Goal: Information Seeking & Learning: Understand process/instructions

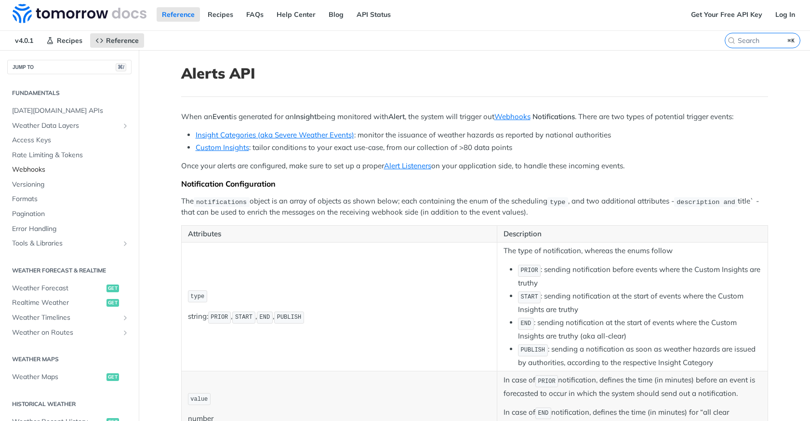
click at [45, 172] on span "Webhooks" at bounding box center [70, 170] width 117 height 10
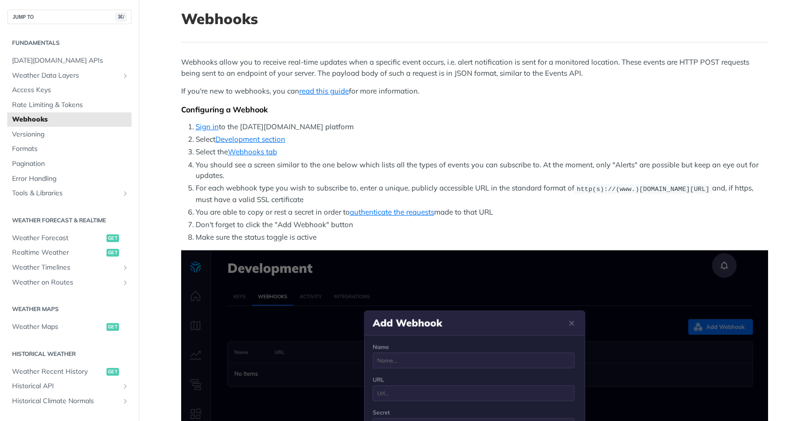
scroll to position [58, 0]
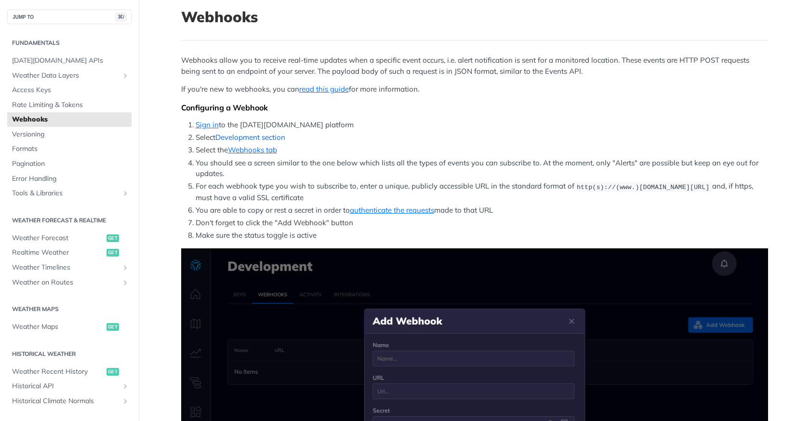
click at [254, 138] on link "Development section" at bounding box center [250, 137] width 70 height 9
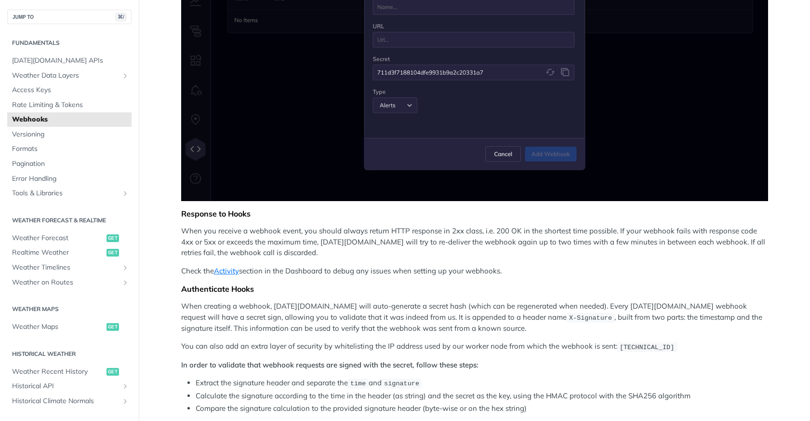
scroll to position [423, 0]
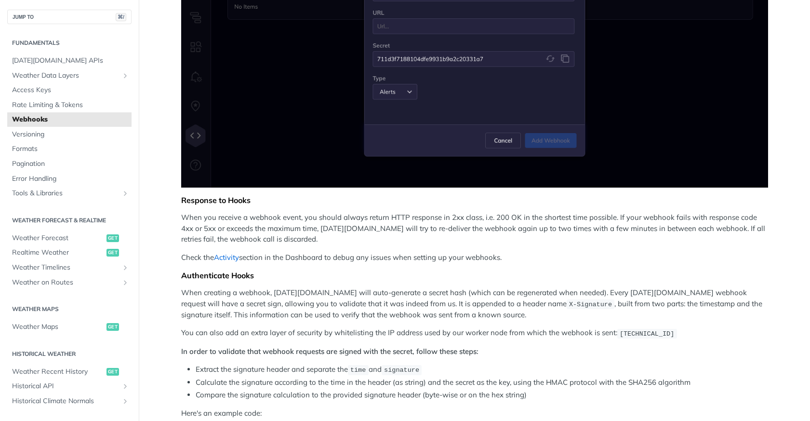
click at [238, 256] on link "Activity" at bounding box center [226, 257] width 25 height 9
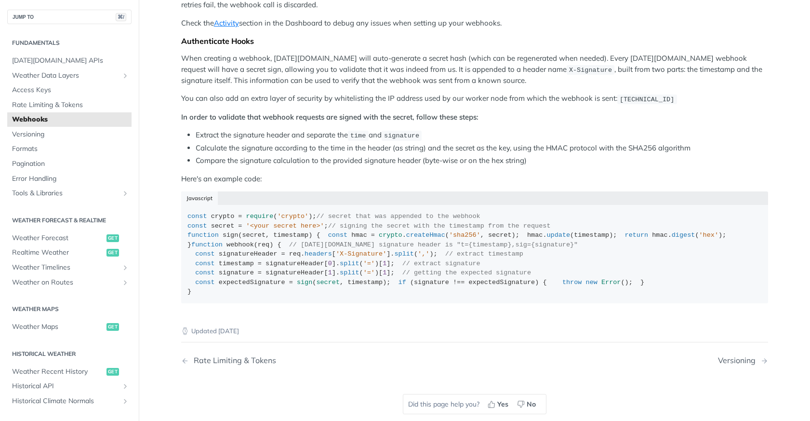
scroll to position [601, 0]
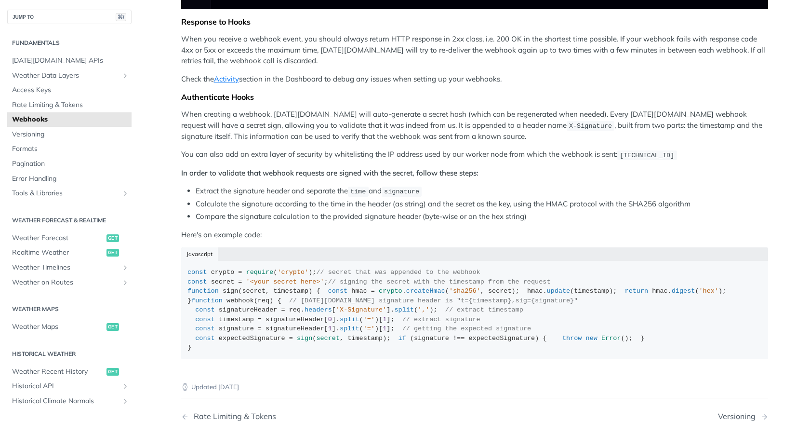
click at [565, 121] on p "When creating a webhook, Tomorrow.io will auto-generate a secret hash (which ca…" at bounding box center [474, 125] width 587 height 33
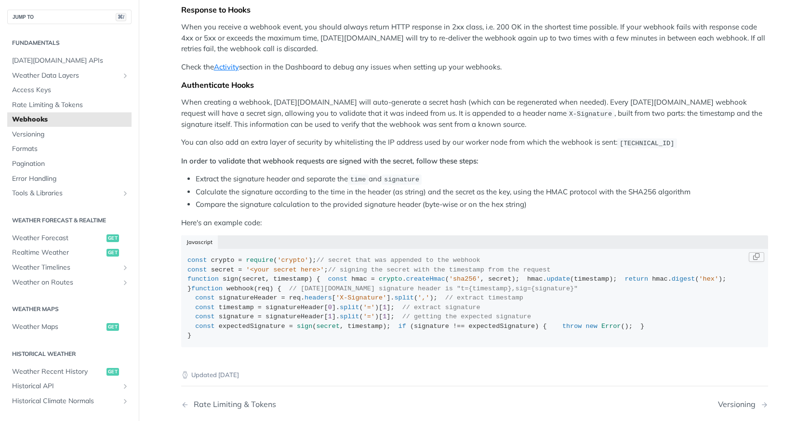
scroll to position [647, 0]
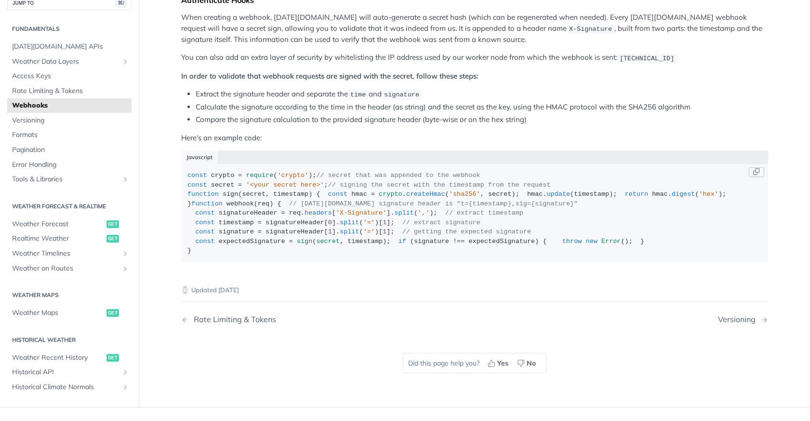
click at [266, 255] on div "const crypto = require ( 'crypto' ); // secret that was appended to the webhook…" at bounding box center [474, 213] width 574 height 85
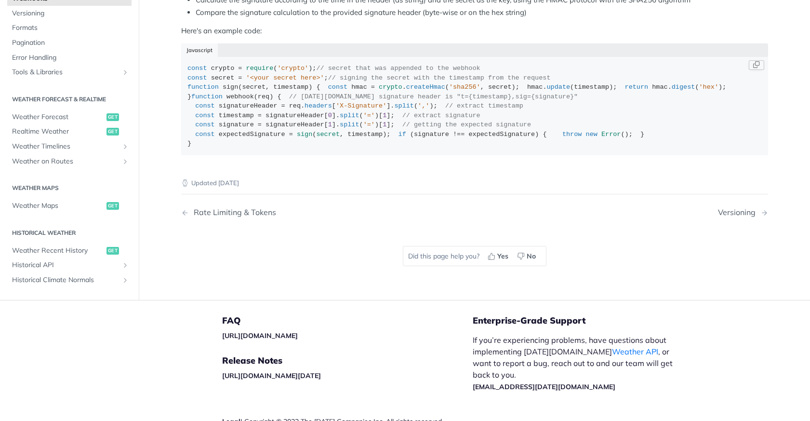
scroll to position [870, 0]
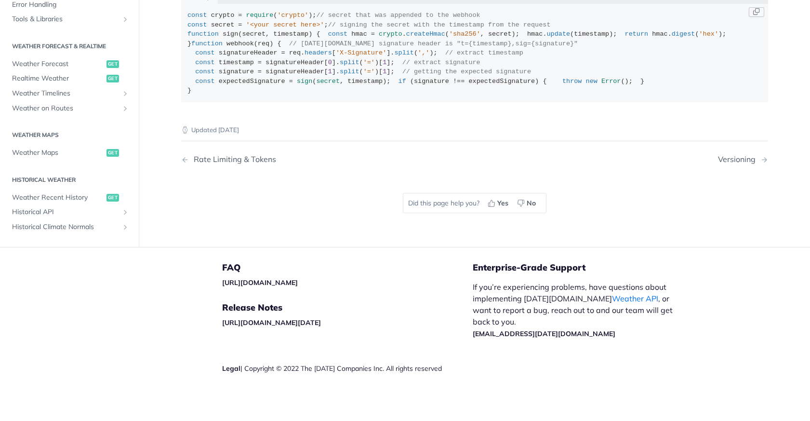
click at [205, 102] on code "const crypto = require ( 'crypto' ); // secret that was appended to the webhook…" at bounding box center [474, 53] width 587 height 98
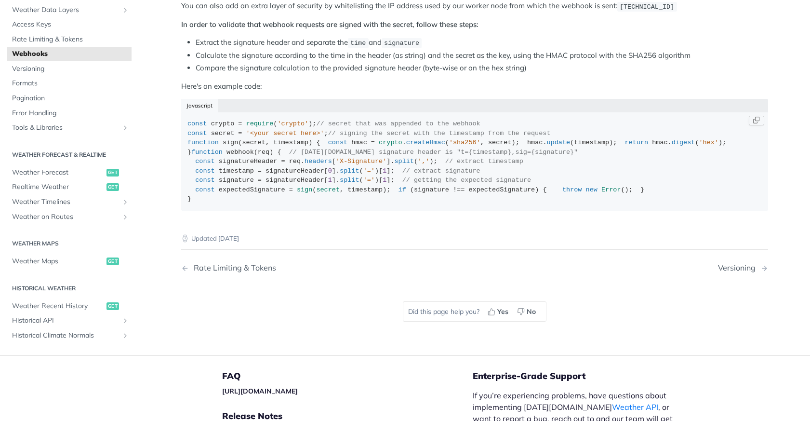
scroll to position [742, 0]
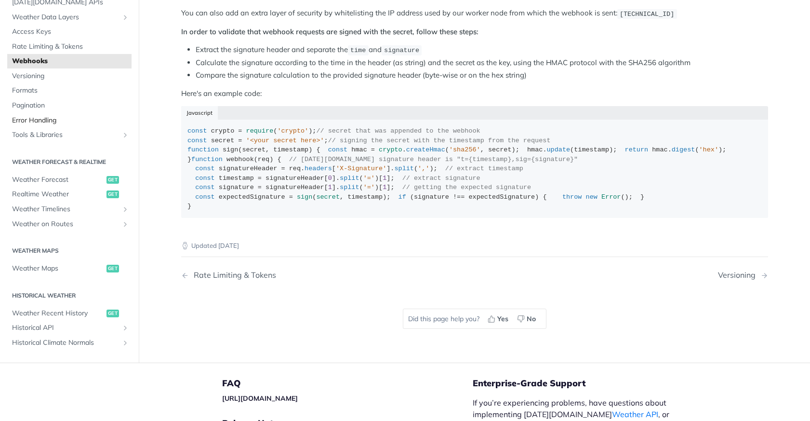
click at [75, 125] on span "Error Handling" at bounding box center [70, 121] width 117 height 10
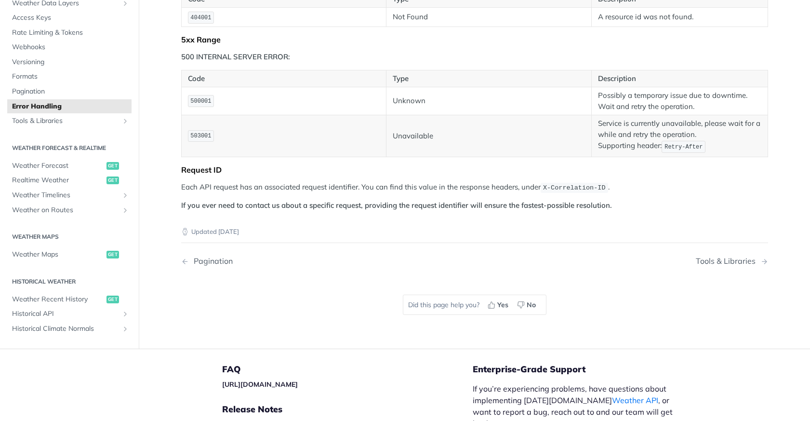
scroll to position [802, 0]
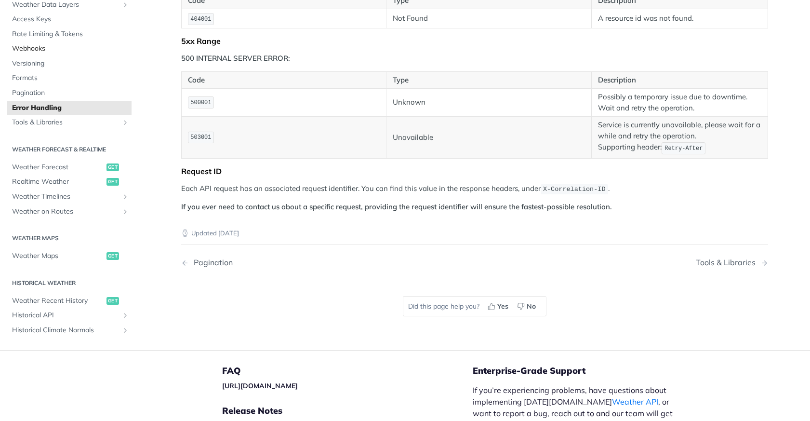
click at [63, 54] on span "Webhooks" at bounding box center [70, 49] width 117 height 10
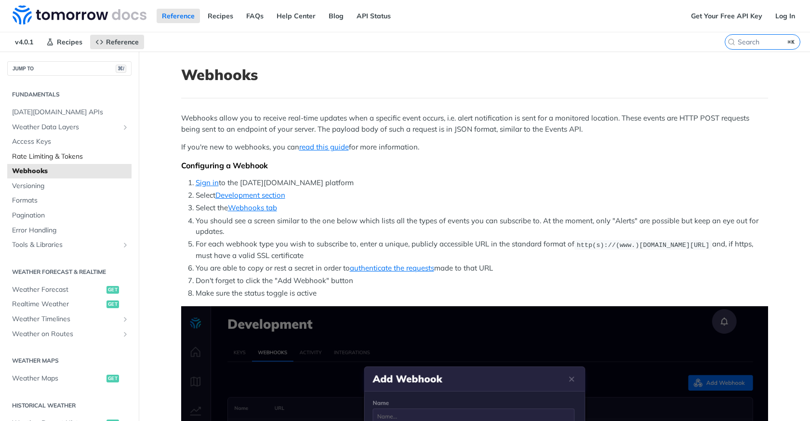
click at [69, 157] on span "Rate Limiting & Tokens" at bounding box center [70, 157] width 117 height 10
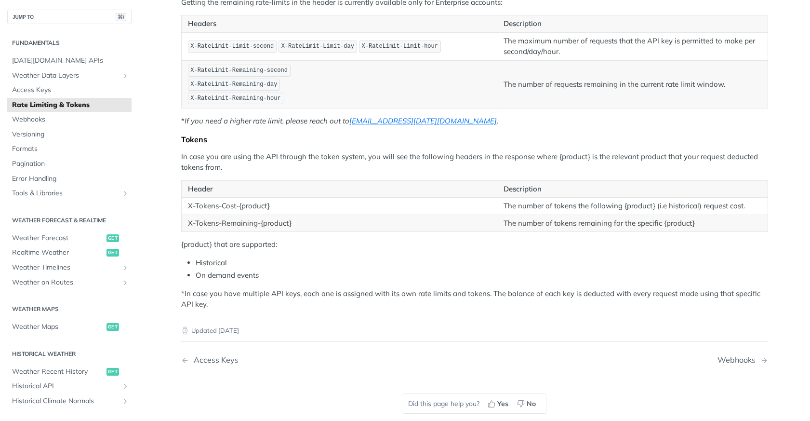
scroll to position [182, 0]
click at [56, 86] on span "Access Keys" at bounding box center [70, 90] width 117 height 10
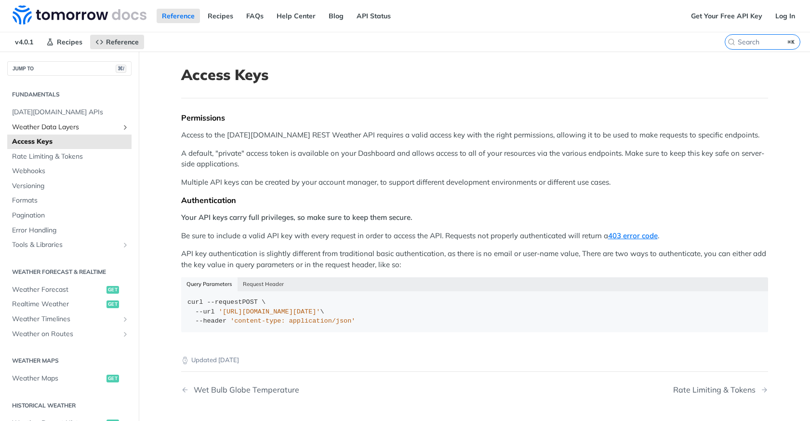
click at [58, 125] on span "Weather Data Layers" at bounding box center [65, 127] width 107 height 10
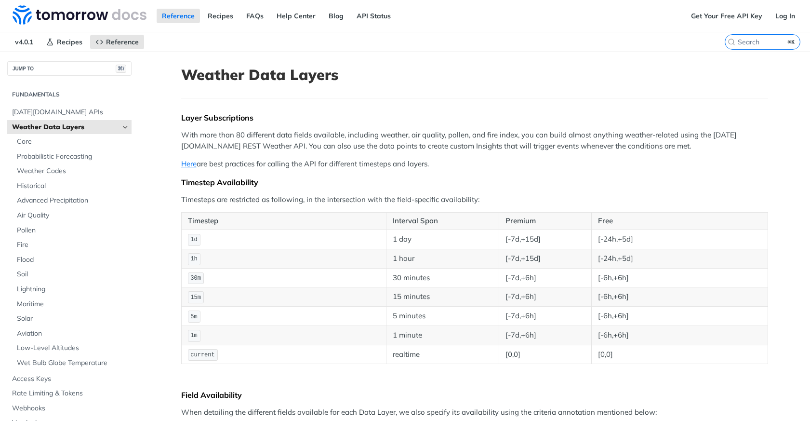
click at [59, 129] on span "Weather Data Layers" at bounding box center [65, 127] width 107 height 10
click at [124, 126] on icon "Hide subpages for Weather Data Layers" at bounding box center [125, 127] width 8 height 8
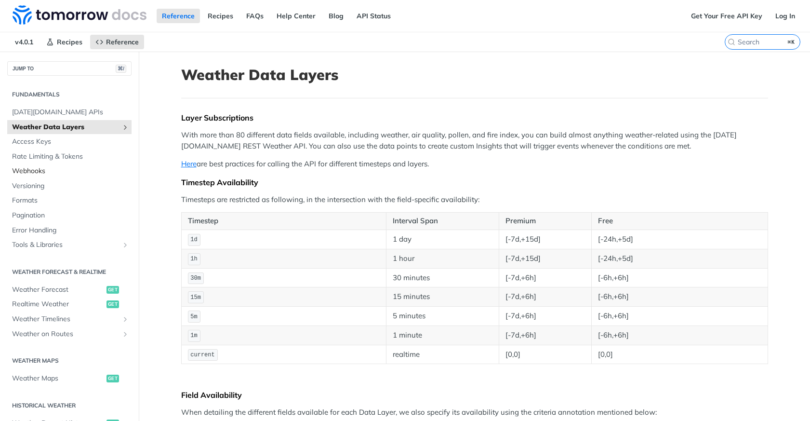
click at [59, 168] on span "Webhooks" at bounding box center [70, 171] width 117 height 10
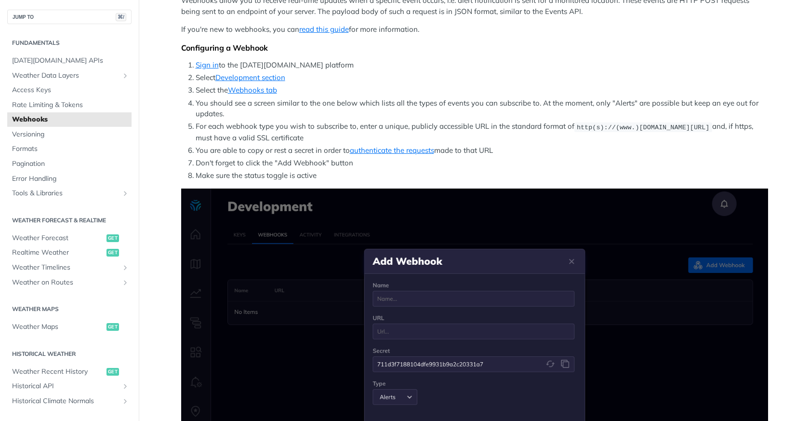
scroll to position [119, 0]
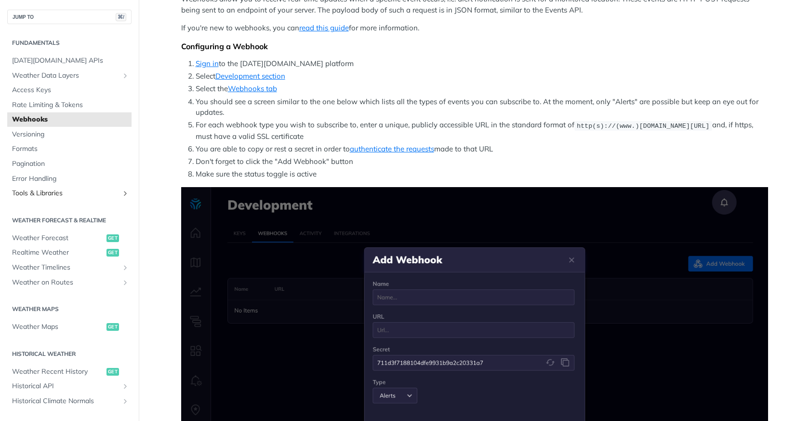
click at [73, 195] on span "Tools & Libraries" at bounding box center [65, 193] width 107 height 10
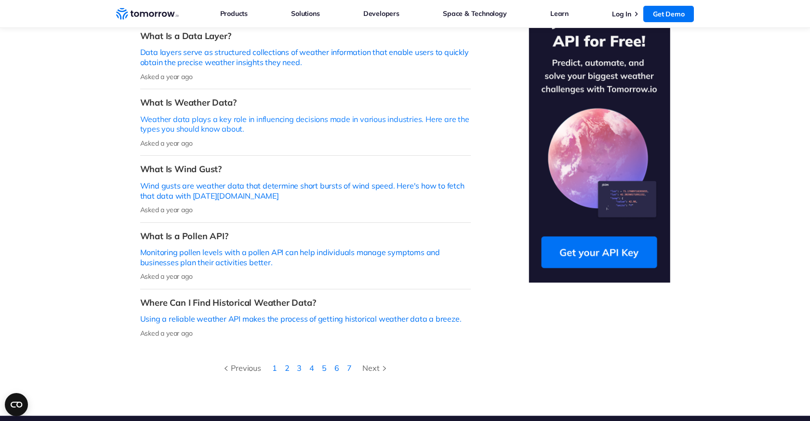
scroll to position [302, 0]
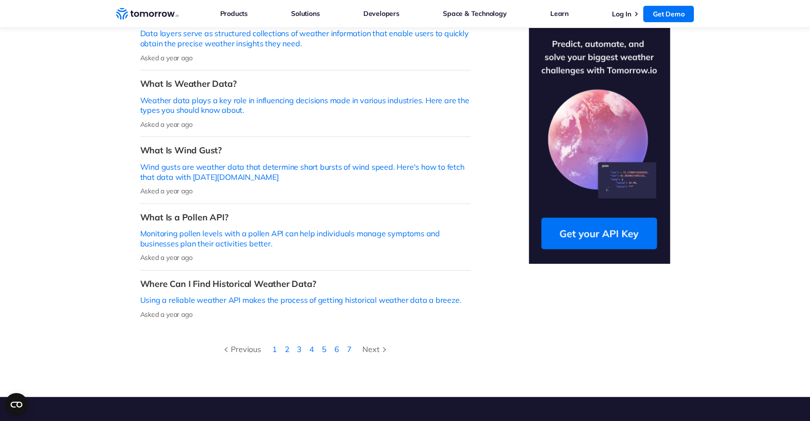
click at [284, 343] on li "2" at bounding box center [287, 349] width 13 height 13
click at [288, 344] on link "2" at bounding box center [287, 349] width 5 height 10
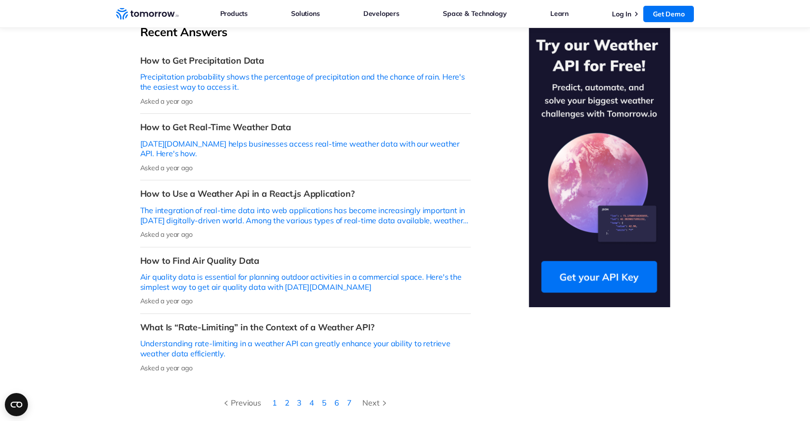
scroll to position [259, 0]
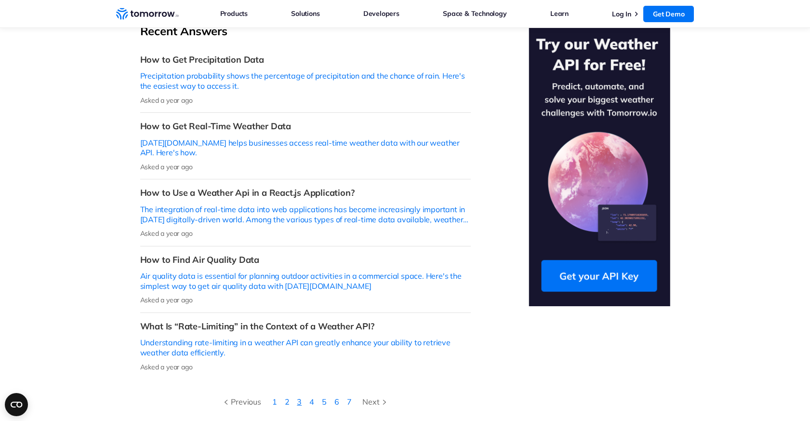
click at [299, 397] on link "3" at bounding box center [299, 402] width 5 height 10
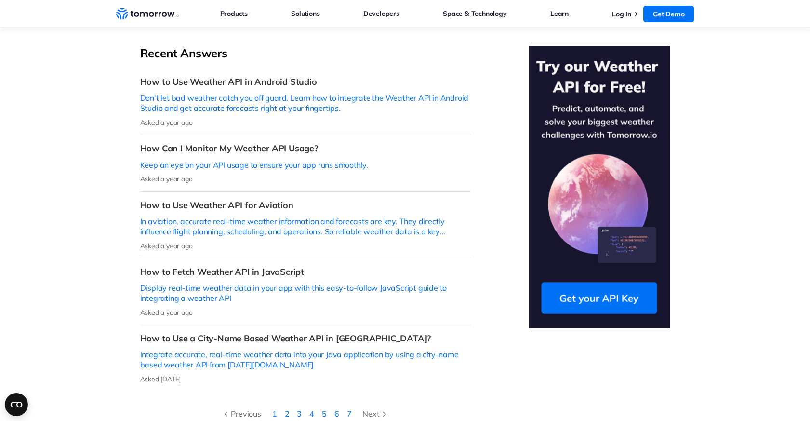
scroll to position [245, 0]
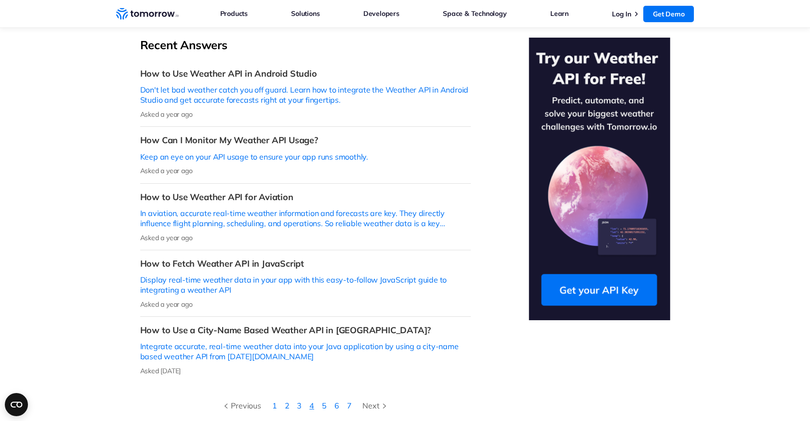
click at [312, 401] on link "4" at bounding box center [311, 406] width 5 height 10
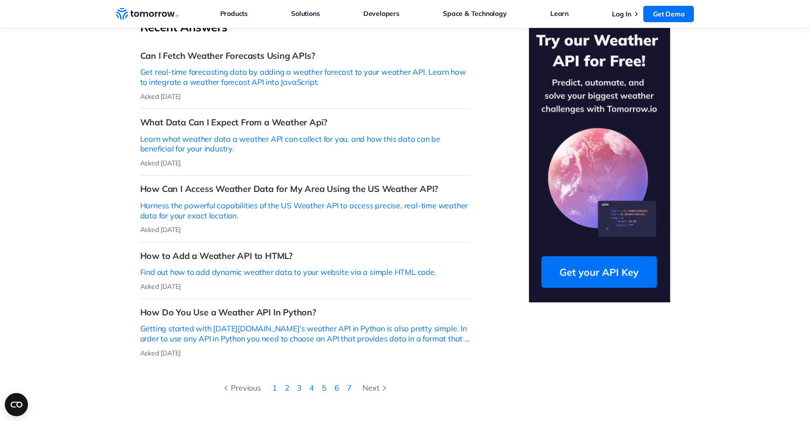
scroll to position [264, 0]
click at [325, 382] on link "5" at bounding box center [324, 387] width 5 height 10
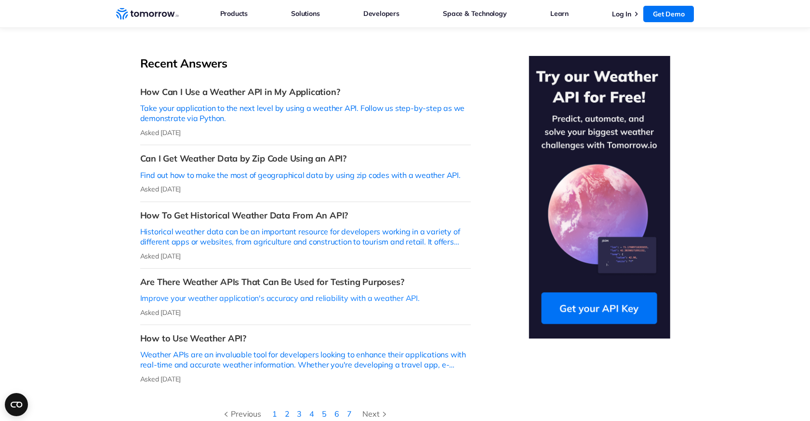
scroll to position [262, 0]
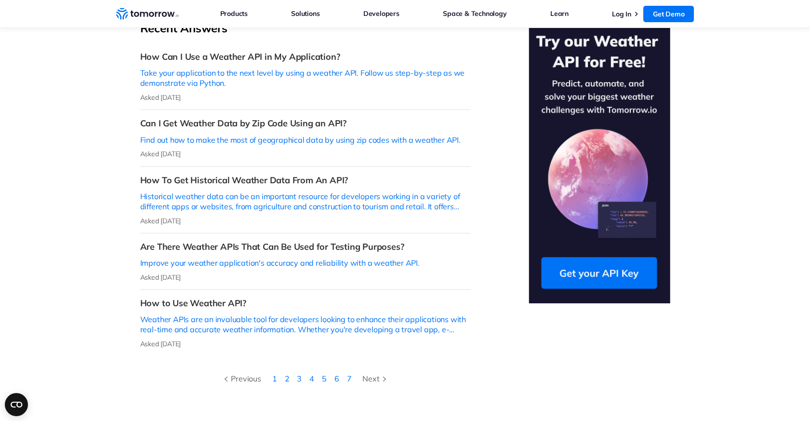
click at [335, 372] on li "6" at bounding box center [337, 378] width 13 height 13
click at [335, 374] on link "6" at bounding box center [336, 379] width 5 height 10
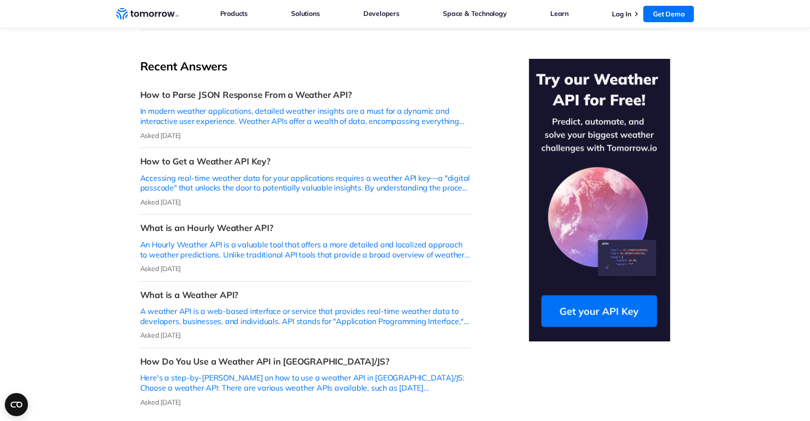
scroll to position [242, 0]
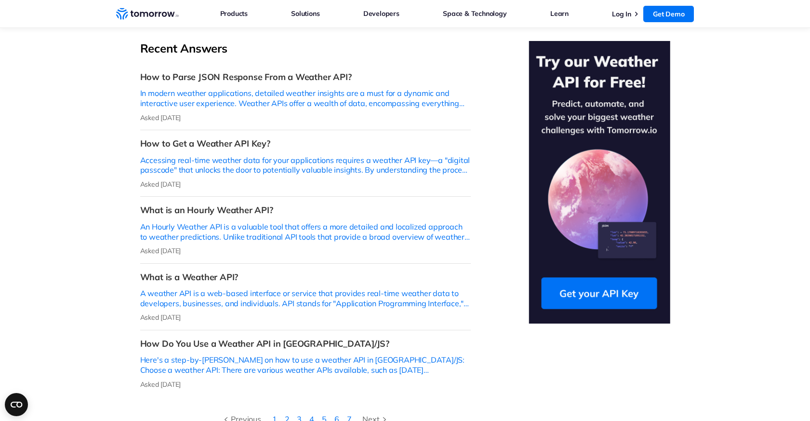
click at [350, 414] on link "7" at bounding box center [349, 419] width 5 height 10
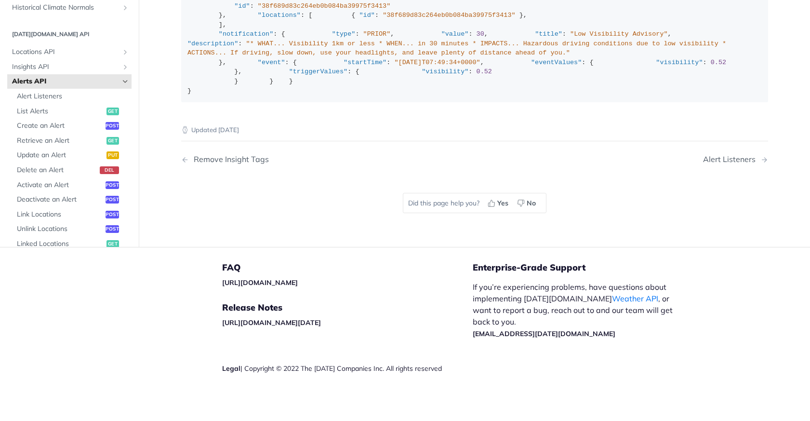
scroll to position [1812, 0]
click at [62, 95] on span "Alert Listeners" at bounding box center [73, 97] width 112 height 10
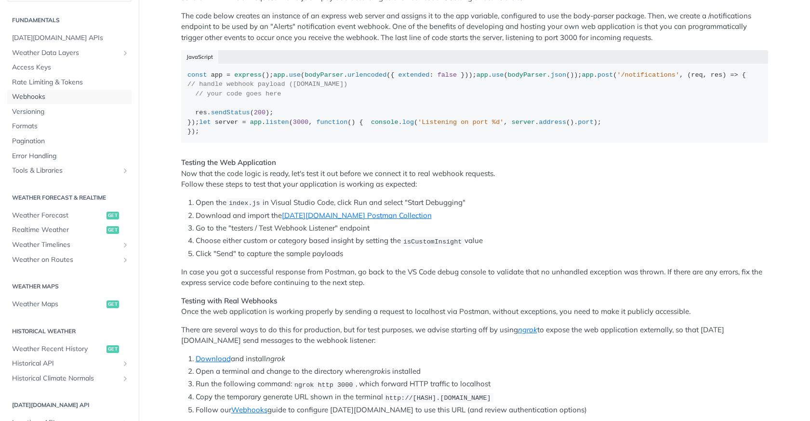
scroll to position [491, 0]
click at [213, 137] on div "const app = express (); app . use ( bodyParser . urlencoded ({ extended : false…" at bounding box center [474, 104] width 574 height 66
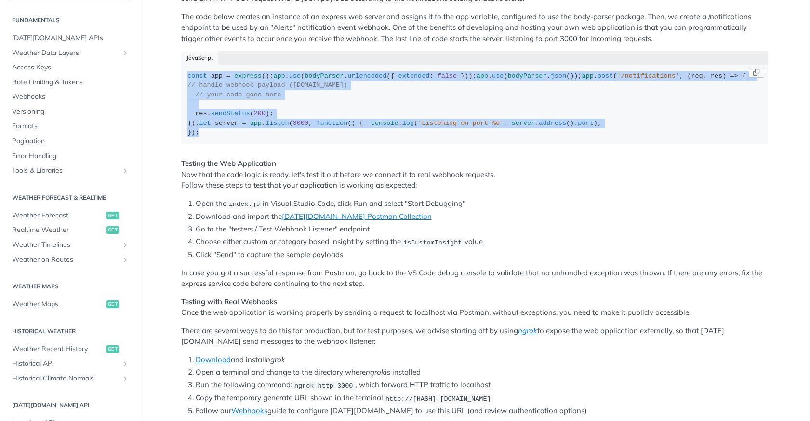
drag, startPoint x: 209, startPoint y: 208, endPoint x: 186, endPoint y: 78, distance: 132.2
click at [186, 78] on code "const app = express (); app . use ( bodyParser . urlencoded ({ extended : false…" at bounding box center [474, 104] width 587 height 79
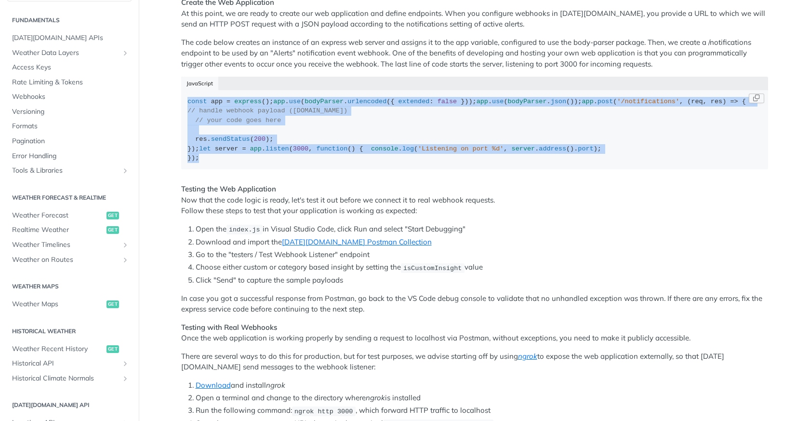
scroll to position [470, 0]
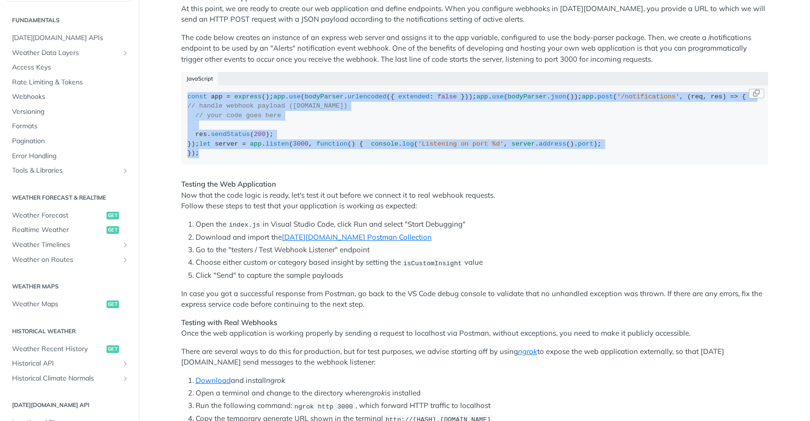
click at [215, 109] on span "// handle webhook payload (res.body.data)" at bounding box center [267, 105] width 160 height 7
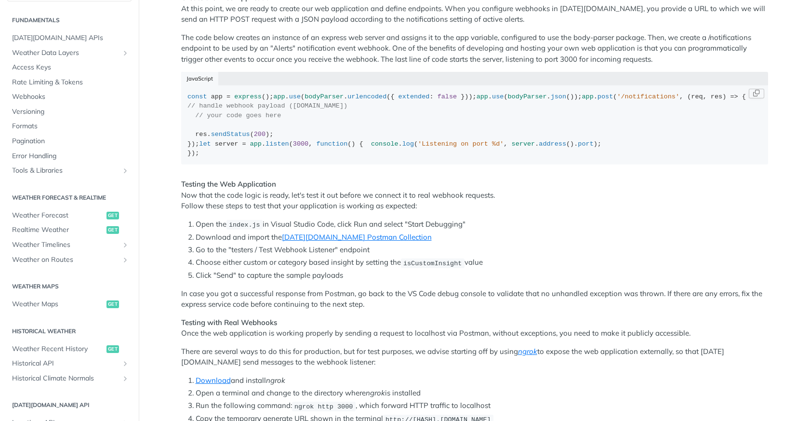
click at [219, 158] on div "const app = express (); app . use ( bodyParser . urlencoded ({ extended : false…" at bounding box center [474, 125] width 574 height 66
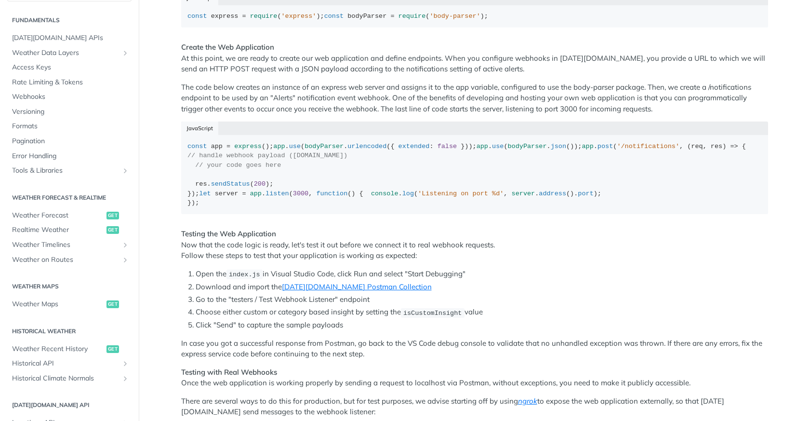
scroll to position [388, 0]
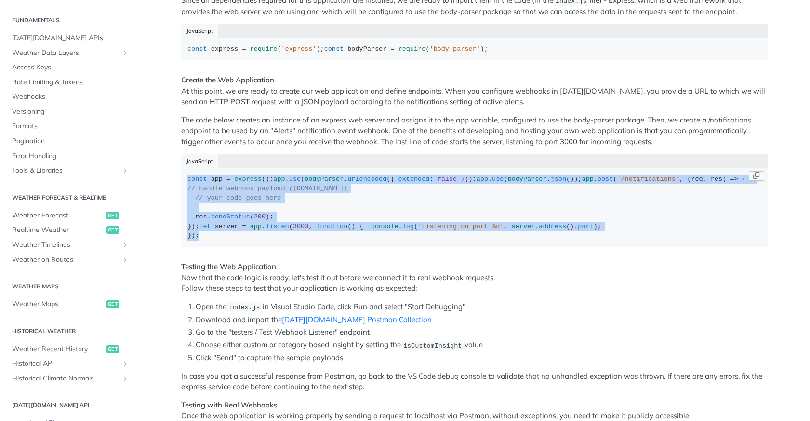
drag, startPoint x: 198, startPoint y: 312, endPoint x: 187, endPoint y: 177, distance: 135.8
click at [187, 177] on div "const app = express (); app . use ( bodyParser . urlencoded ({ extended : false…" at bounding box center [474, 207] width 574 height 66
copy div "const app = express (); app . use ( bodyParser . urlencoded ({ extended : false…"
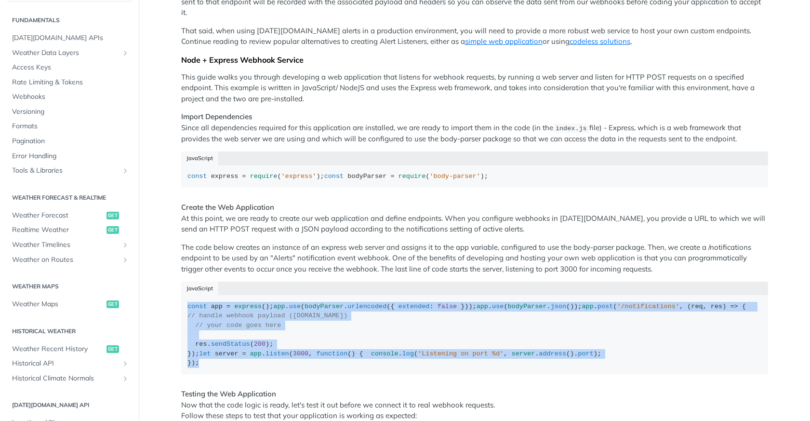
scroll to position [262, 0]
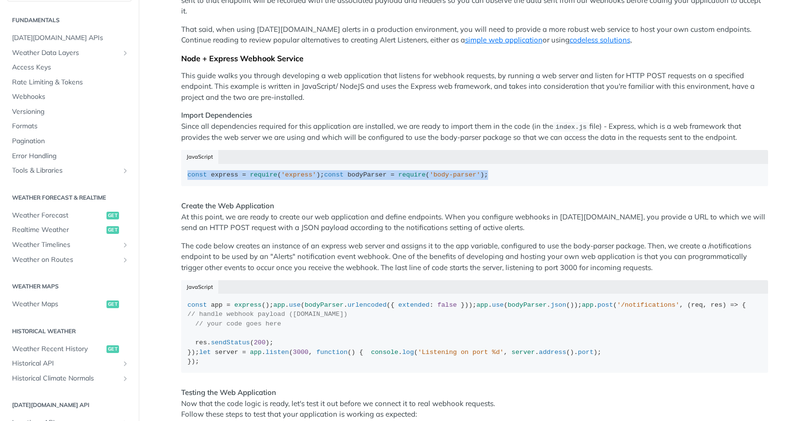
drag, startPoint x: 355, startPoint y: 171, endPoint x: 175, endPoint y: 166, distance: 179.8
click at [175, 166] on article "Alert Listeners Tomorrow.io allows you to configure webhooks to receive real-ti…" at bounding box center [474, 366] width 617 height 1154
copy div "const express = require ( 'express' ); const bodyParser = require ( 'body-parse…"
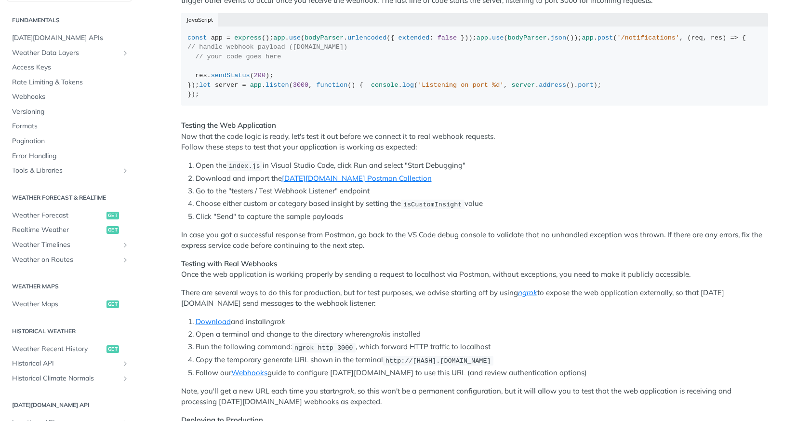
scroll to position [527, 0]
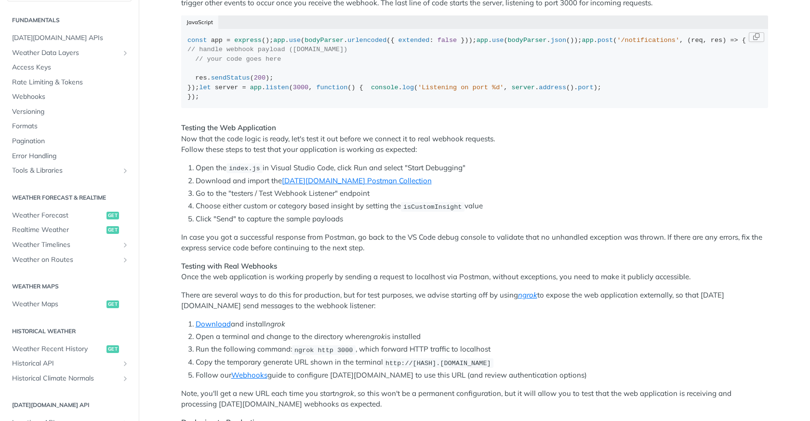
click at [264, 81] on span "200" at bounding box center [260, 77] width 12 height 7
drag, startPoint x: 275, startPoint y: 121, endPoint x: 200, endPoint y: 120, distance: 74.7
click at [200, 102] on div "const app = express (); app . use ( bodyParser . urlencoded ({ extended : false…" at bounding box center [474, 69] width 574 height 66
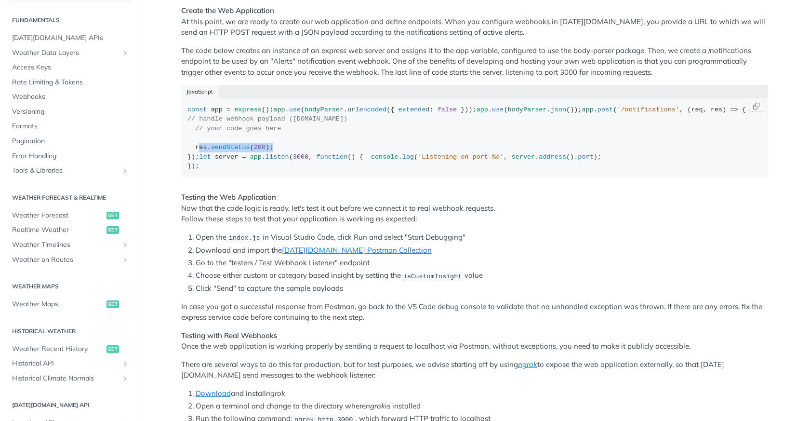
scroll to position [444, 0]
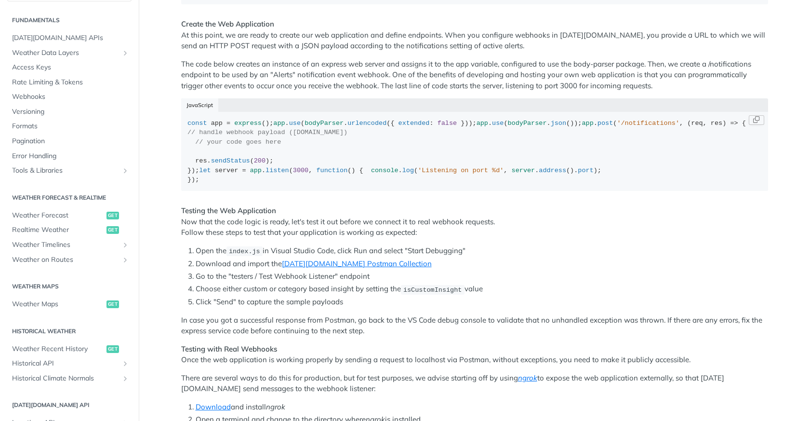
click at [215, 174] on span "server" at bounding box center [227, 170] width 24 height 7
click at [251, 185] on div "const app = express (); app . use ( bodyParser . urlencoded ({ extended : false…" at bounding box center [474, 152] width 574 height 66
drag, startPoint x: 277, startPoint y: 208, endPoint x: 236, endPoint y: 206, distance: 41.5
click at [236, 185] on div "const app = express (); app . use ( bodyParser . urlencoded ({ extended : false…" at bounding box center [474, 152] width 574 height 66
click at [300, 185] on div "const app = express (); app . use ( bodyParser . urlencoded ({ extended : false…" at bounding box center [474, 152] width 574 height 66
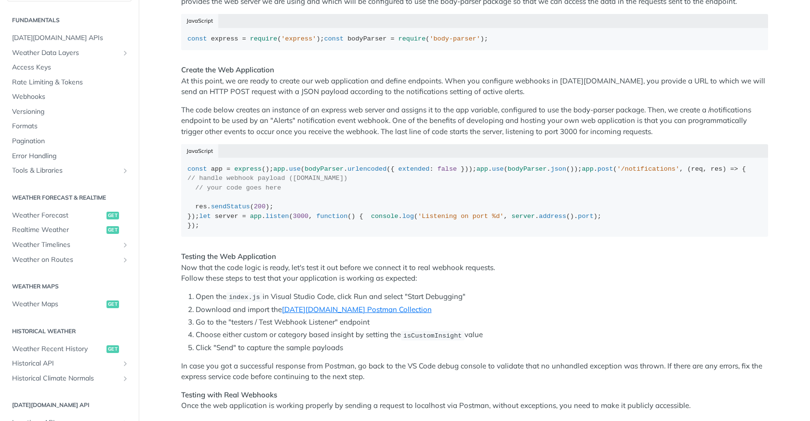
scroll to position [395, 0]
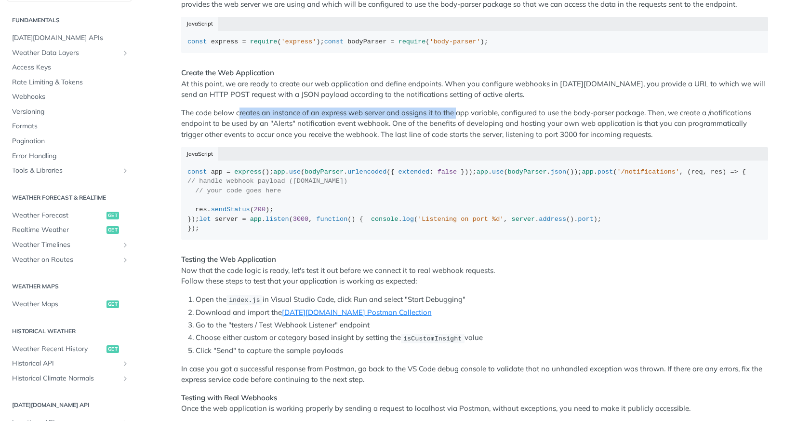
drag, startPoint x: 238, startPoint y: 111, endPoint x: 456, endPoint y: 110, distance: 218.3
click at [456, 110] on p "The code below creates an instance of an express web server and assigns it to t…" at bounding box center [474, 123] width 587 height 33
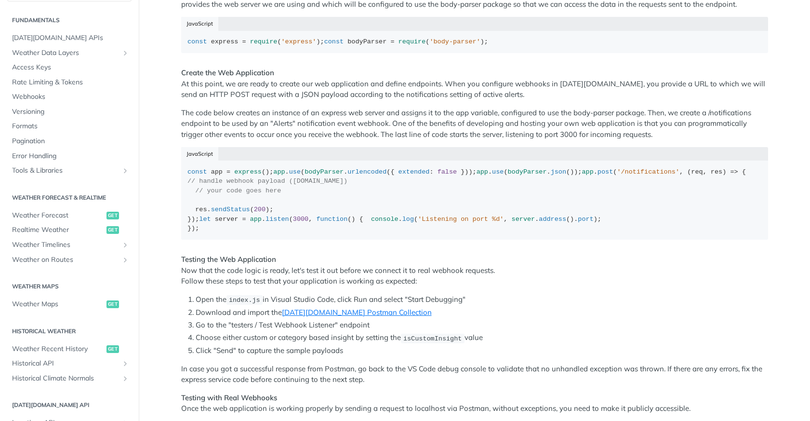
click at [235, 111] on p "The code below creates an instance of an express web server and assigns it to t…" at bounding box center [474, 123] width 587 height 33
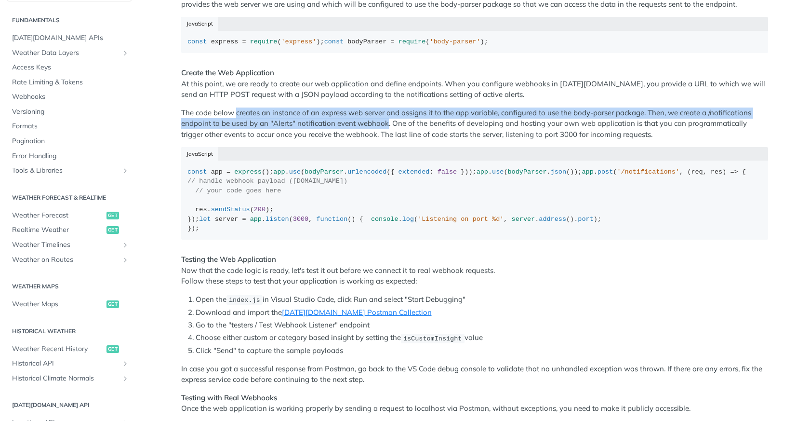
drag, startPoint x: 235, startPoint y: 111, endPoint x: 386, endPoint y: 120, distance: 150.6
click at [386, 120] on p "The code below creates an instance of an express web server and assigns it to t…" at bounding box center [474, 123] width 587 height 33
copy p "creates an instance of an express web server and assigns it to the app variable…"
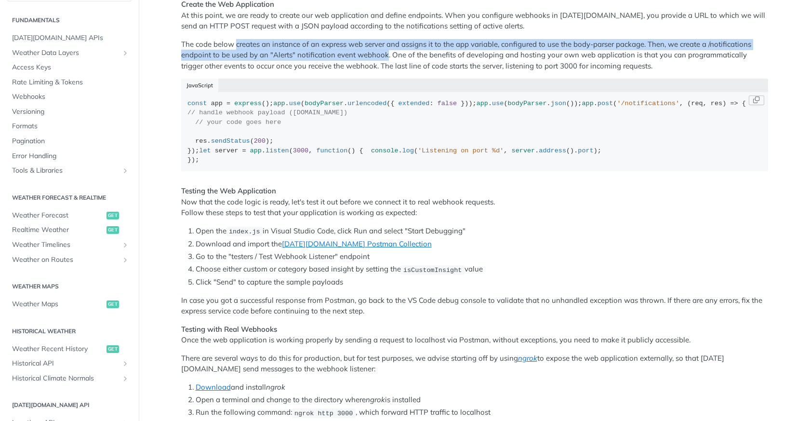
scroll to position [465, 0]
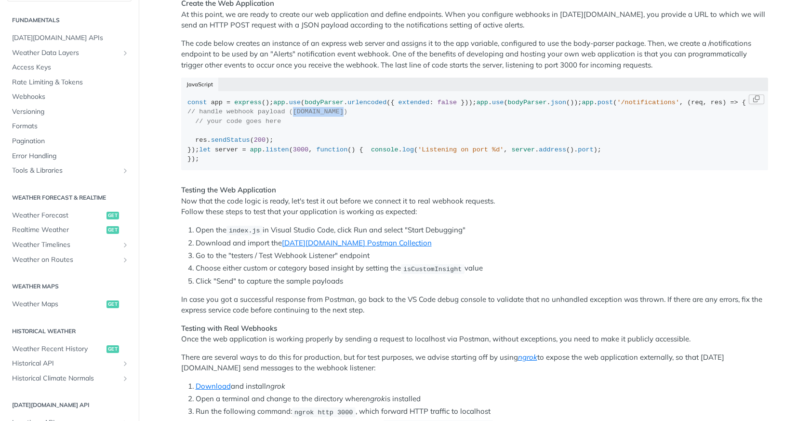
drag, startPoint x: 301, startPoint y: 157, endPoint x: 353, endPoint y: 157, distance: 52.1
click at [348, 115] on span "// handle webhook payload (res.body.data)" at bounding box center [267, 111] width 160 height 7
copy span "res.body.data"
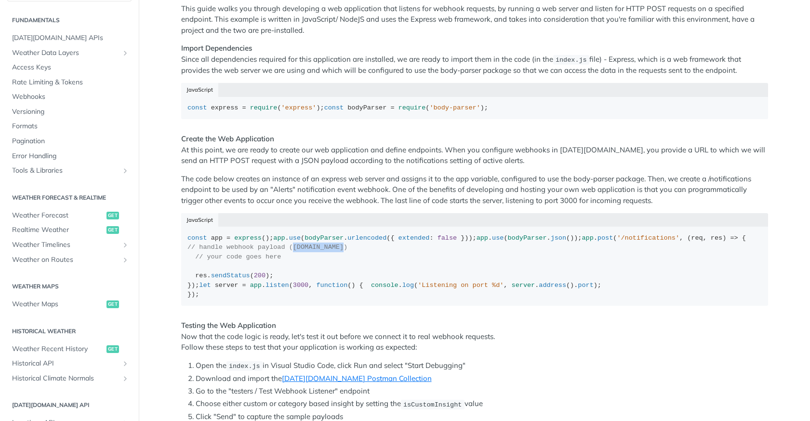
scroll to position [331, 0]
click at [512, 125] on div "Tomorrow.io allows you to configure webhooks to receive real-time alerting of t…" at bounding box center [474, 259] width 587 height 955
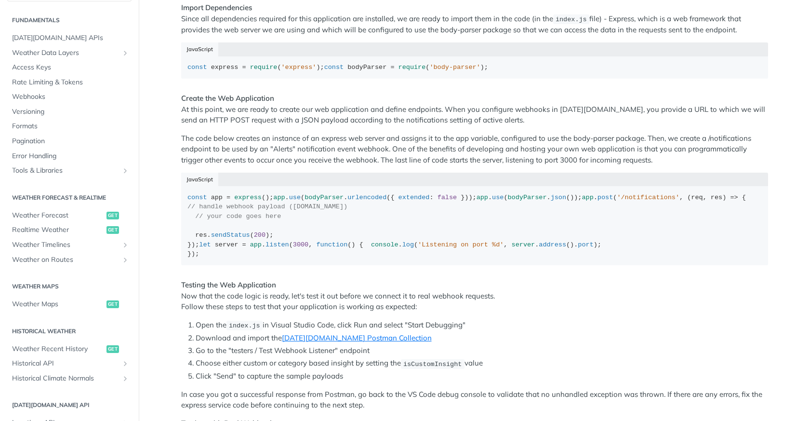
scroll to position [387, 0]
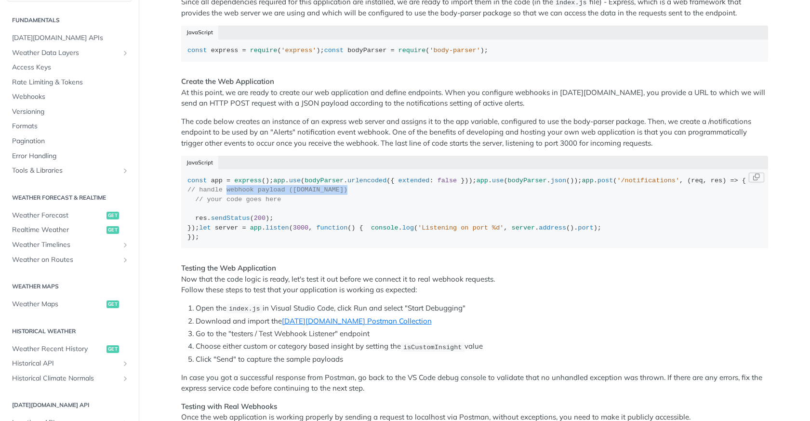
drag, startPoint x: 356, startPoint y: 234, endPoint x: 235, endPoint y: 233, distance: 121.5
click at [235, 233] on div "const app = express (); app . use ( bodyParser . urlencoded ({ extended : false…" at bounding box center [474, 209] width 574 height 66
copy span "webhook payload (res.body.data)"
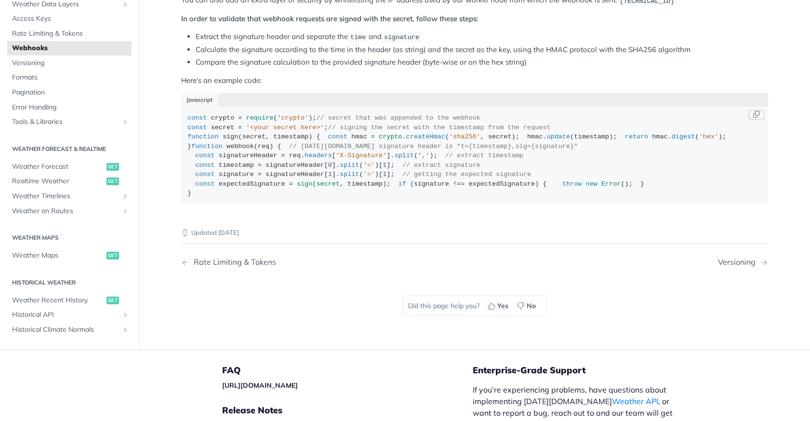
scroll to position [751, 0]
